Goal: Find specific page/section: Find specific page/section

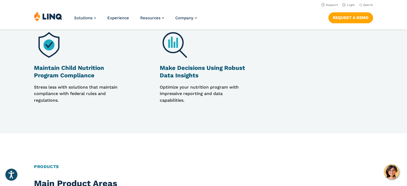
scroll to position [528, 0]
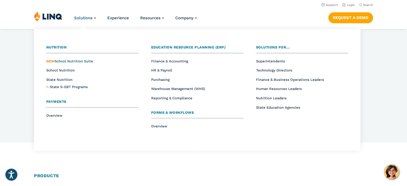
click at [65, 60] on span "NEW School Nutrition Suite" at bounding box center [69, 61] width 47 height 4
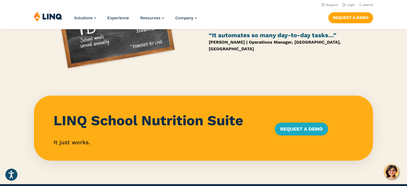
scroll to position [428, 0]
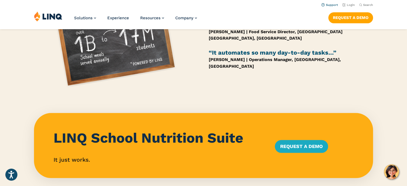
click at [334, 5] on link "Support" at bounding box center [329, 4] width 17 height 3
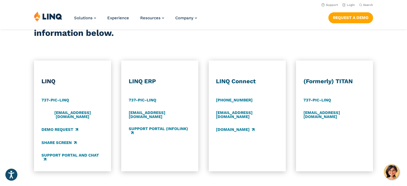
scroll to position [241, 0]
